Goal: Information Seeking & Learning: Learn about a topic

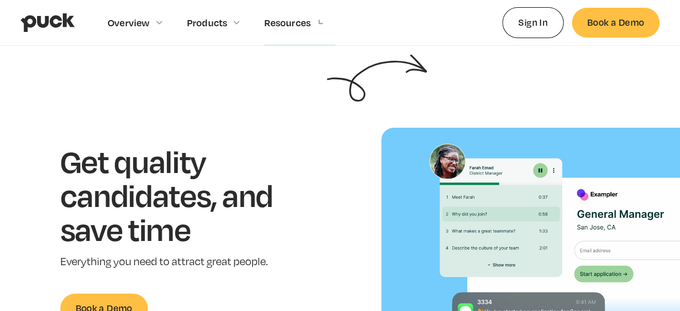
click at [351, 20] on div "Overview Overview Overview How Puck drives candidate quality Explore Team Profi…" at bounding box center [340, 22] width 639 height 45
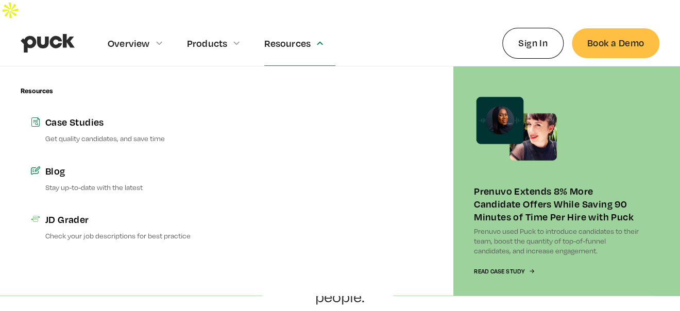
click at [371, 123] on div at bounding box center [340, 180] width 206 height 229
click at [53, 66] on div "Resources Case Studies Get quality candidates, and save time Blog Stay up-to-da…" at bounding box center [124, 180] width 206 height 229
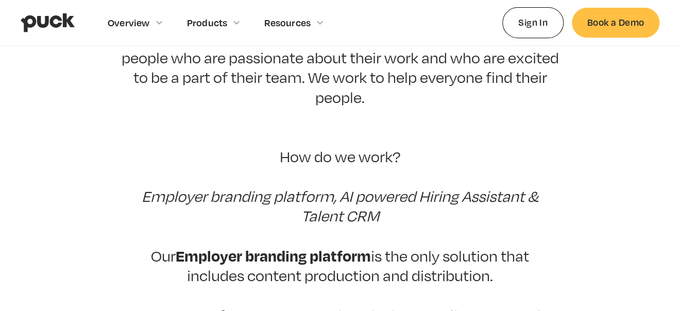
scroll to position [206, 0]
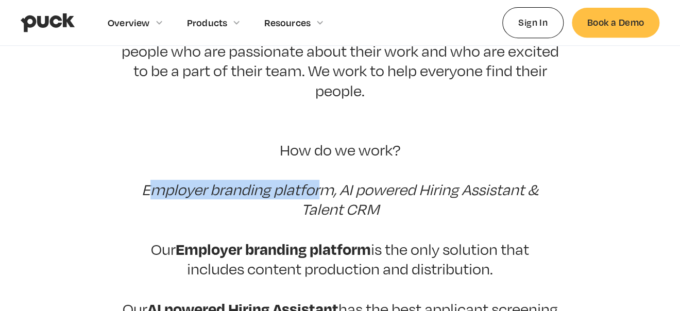
drag, startPoint x: 145, startPoint y: 149, endPoint x: 320, endPoint y: 159, distance: 174.8
click at [320, 159] on p "At Puck, we believe that the hiring process should be about people. After all, …" at bounding box center [340, 230] width 438 height 456
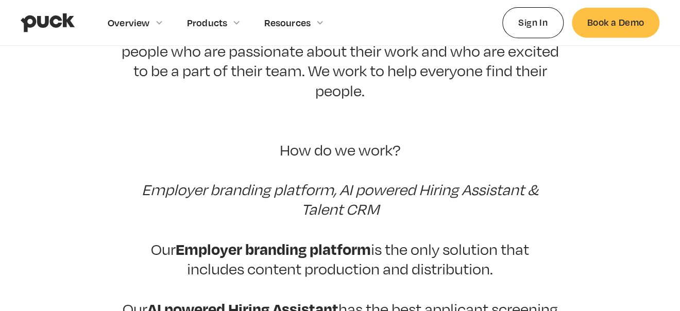
click at [308, 180] on em "Employer branding platform, AI powered Hiring Assistant & Talent CRM" at bounding box center [340, 199] width 397 height 38
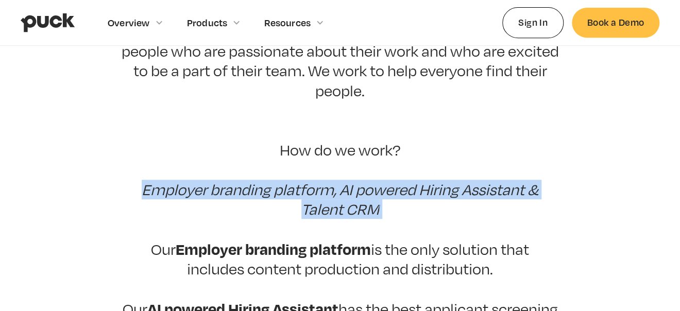
click at [307, 180] on em "Employer branding platform, AI powered Hiring Assistant & Talent CRM" at bounding box center [340, 199] width 397 height 38
copy em "Employer branding platform, AI powered Hiring Assistant & Talent CRM"
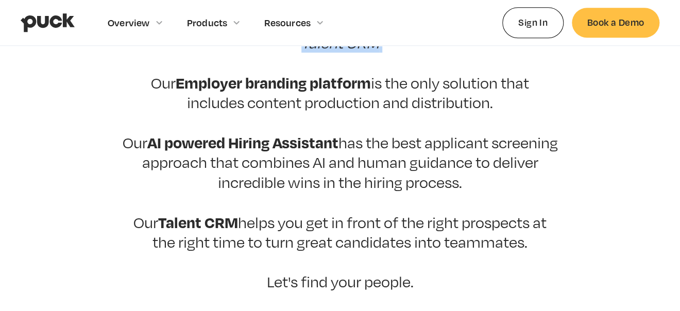
scroll to position [412, 0]
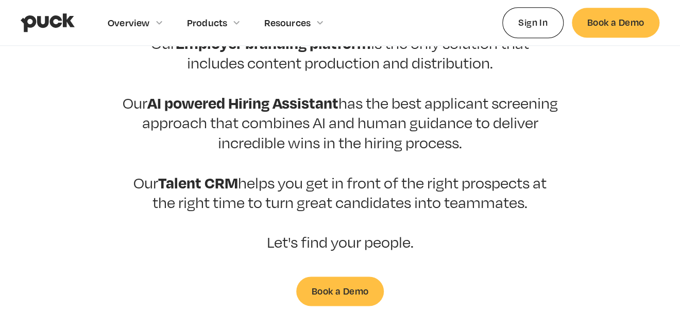
click at [108, 230] on section "Puck drives candidate quality At Puck, we believe that the hiring process shoul…" at bounding box center [340, 21] width 680 height 569
